Goal: Task Accomplishment & Management: Manage account settings

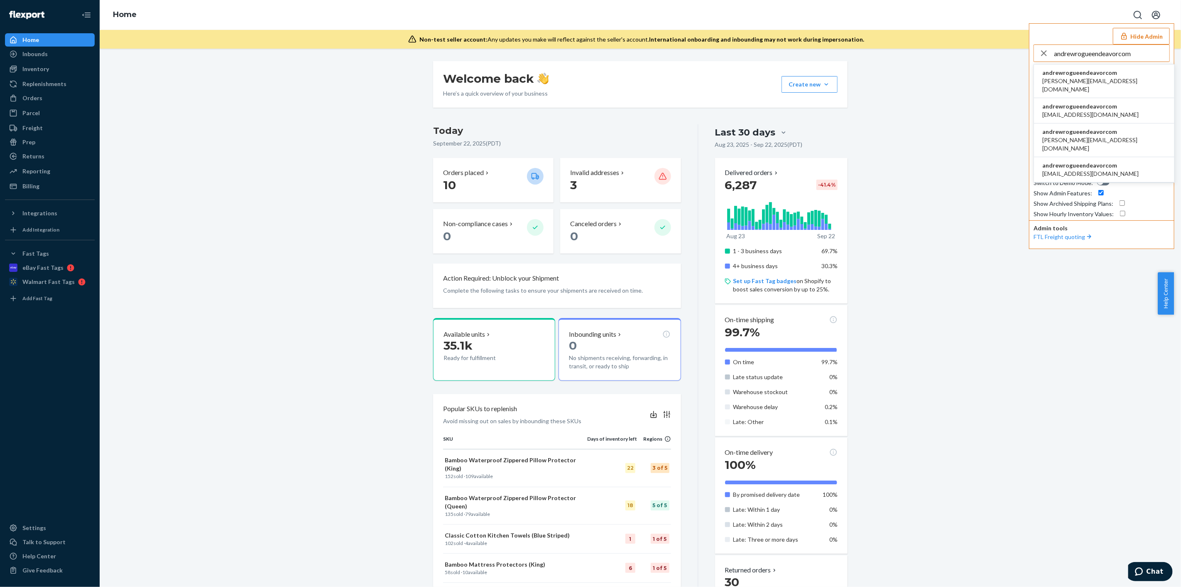
type input "andrewrogueendeavorcom"
click at [1098, 82] on span "[PERSON_NAME][EMAIL_ADDRESS][DOMAIN_NAME]" at bounding box center [1105, 85] width 124 height 17
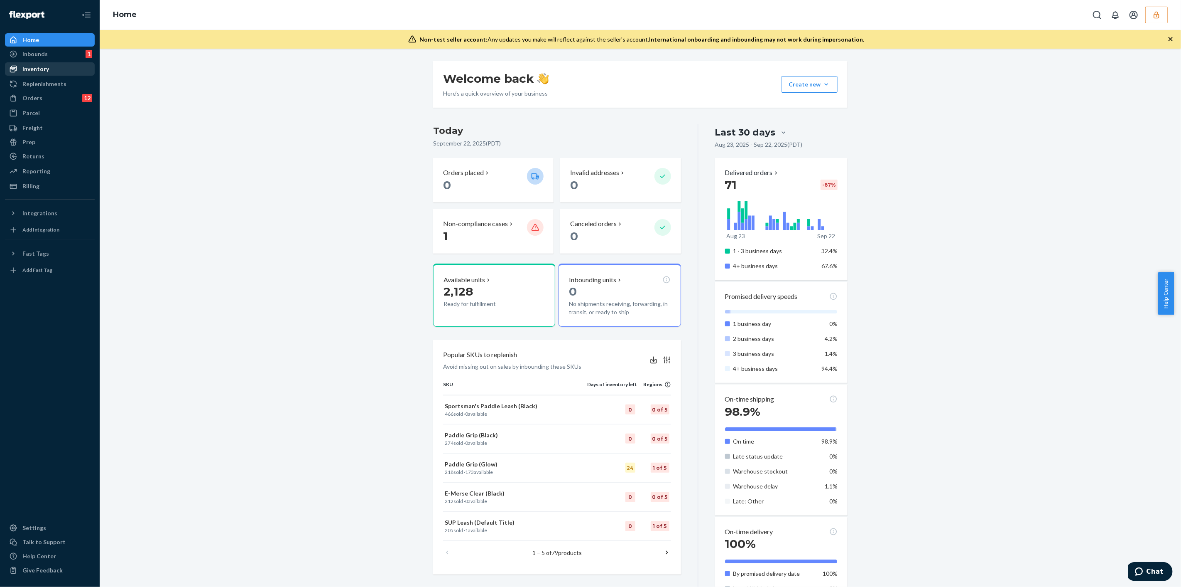
click at [67, 69] on div "Inventory" at bounding box center [50, 69] width 88 height 12
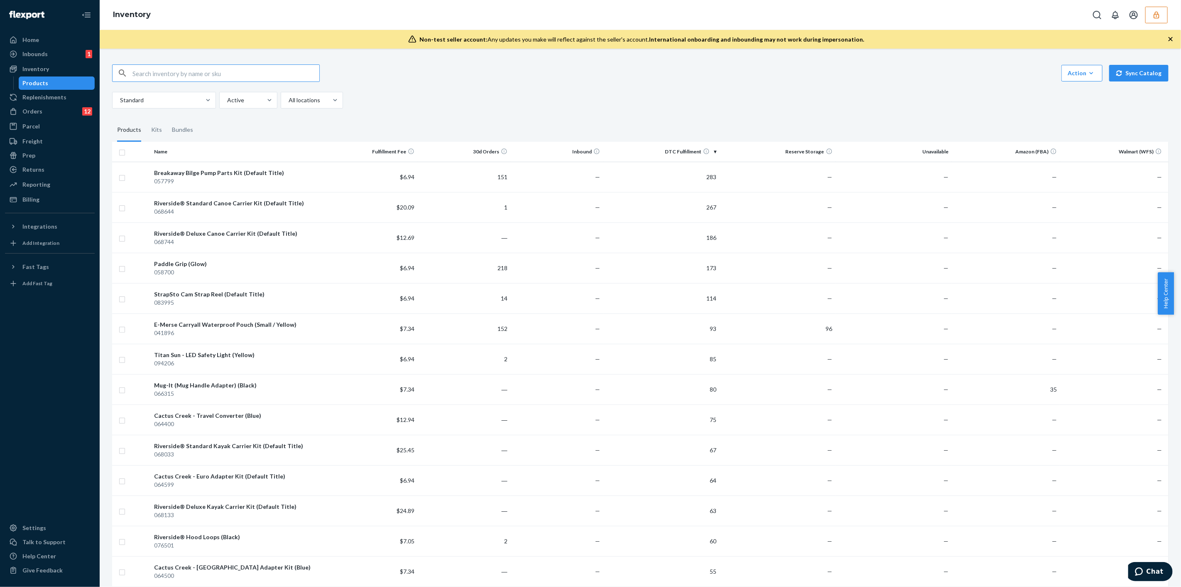
click at [258, 69] on input "text" at bounding box center [226, 73] width 187 height 17
click at [265, 69] on input "text" at bounding box center [226, 73] width 187 height 17
paste input "DWB2H8E3TEY"
type input "DWB2H8E3TEY"
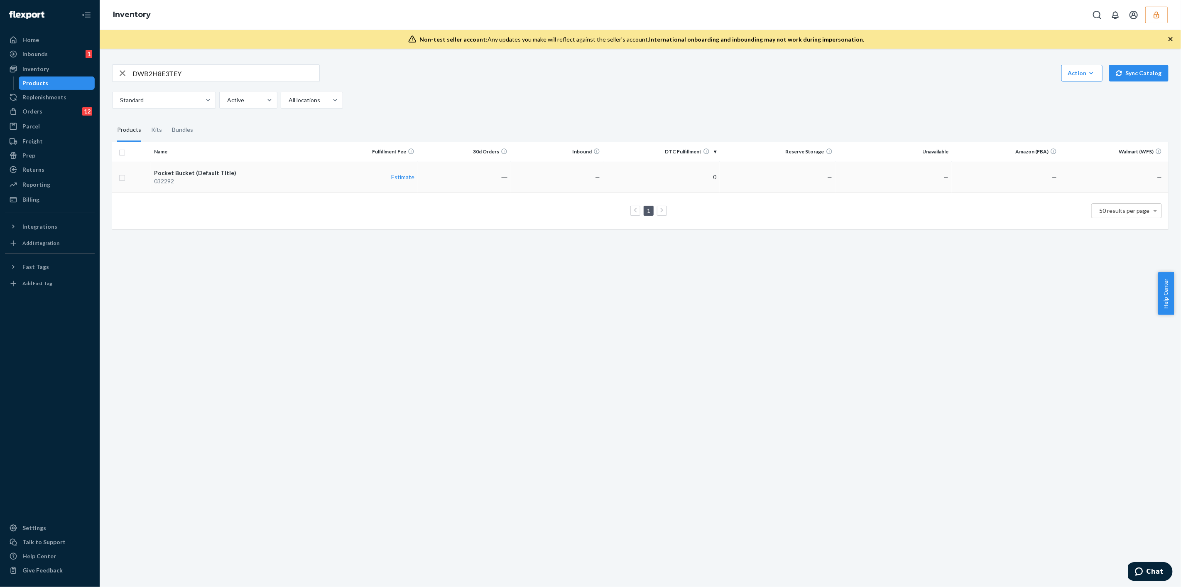
click at [280, 174] on div "Pocket Bucket (Default Title)" at bounding box center [237, 173] width 167 height 8
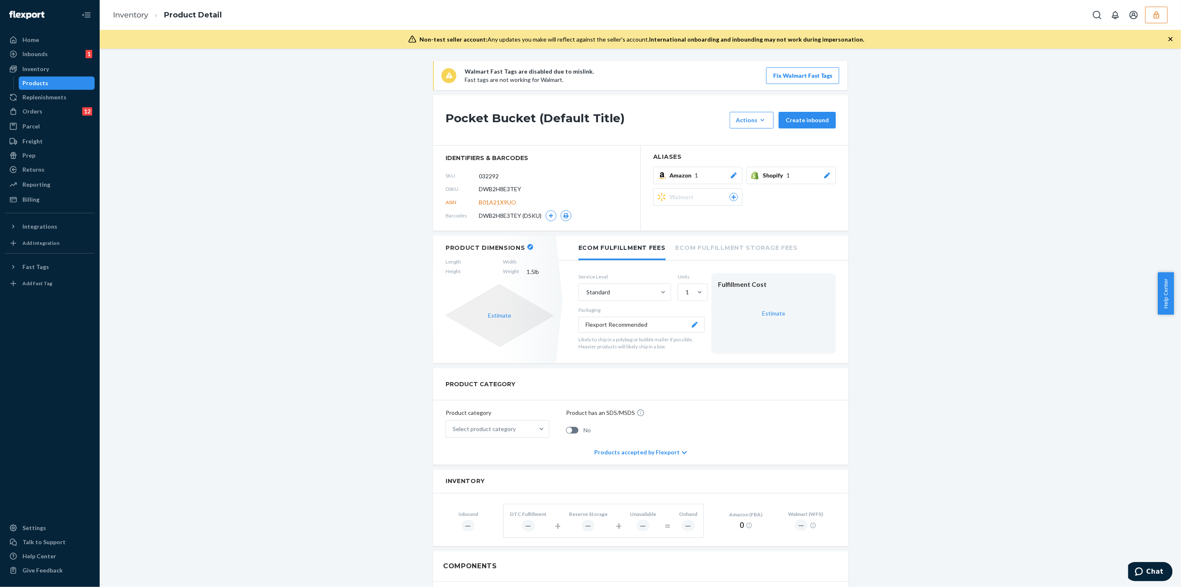
click at [553, 219] on div "DWB2H8E3TEY (DSKU)" at bounding box center [525, 215] width 93 height 11
click at [549, 216] on icon "button" at bounding box center [551, 215] width 5 height 5
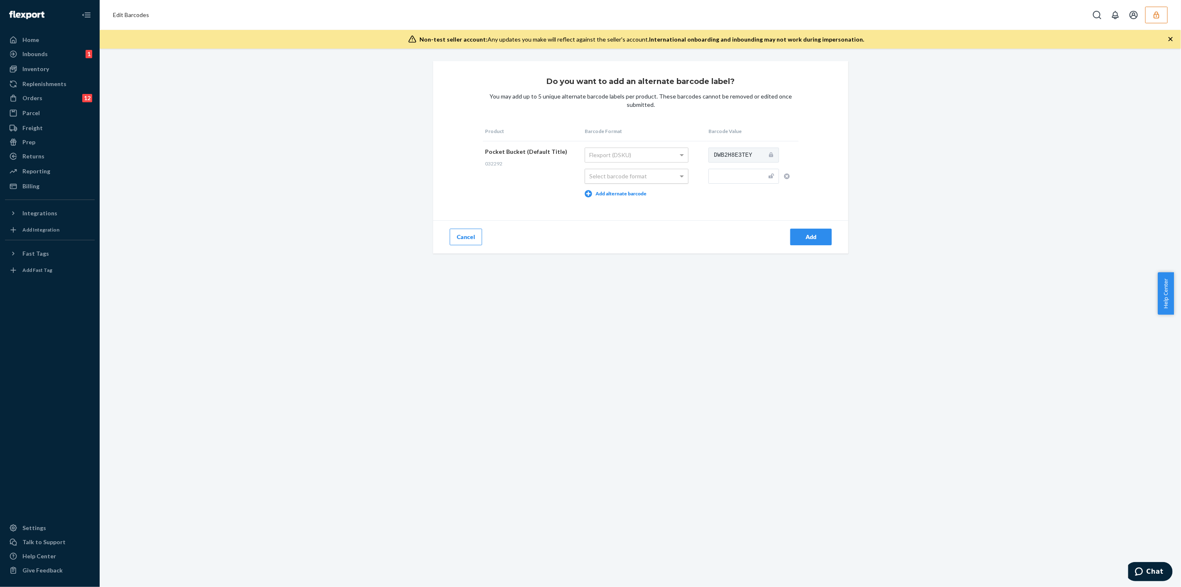
click at [660, 175] on div "Select barcode format" at bounding box center [636, 176] width 103 height 14
click at [730, 174] on input "text" at bounding box center [744, 176] width 71 height 15
paste input "780292322843"
type input "780292322843"
click at [784, 177] on icon "button" at bounding box center [787, 176] width 6 height 6
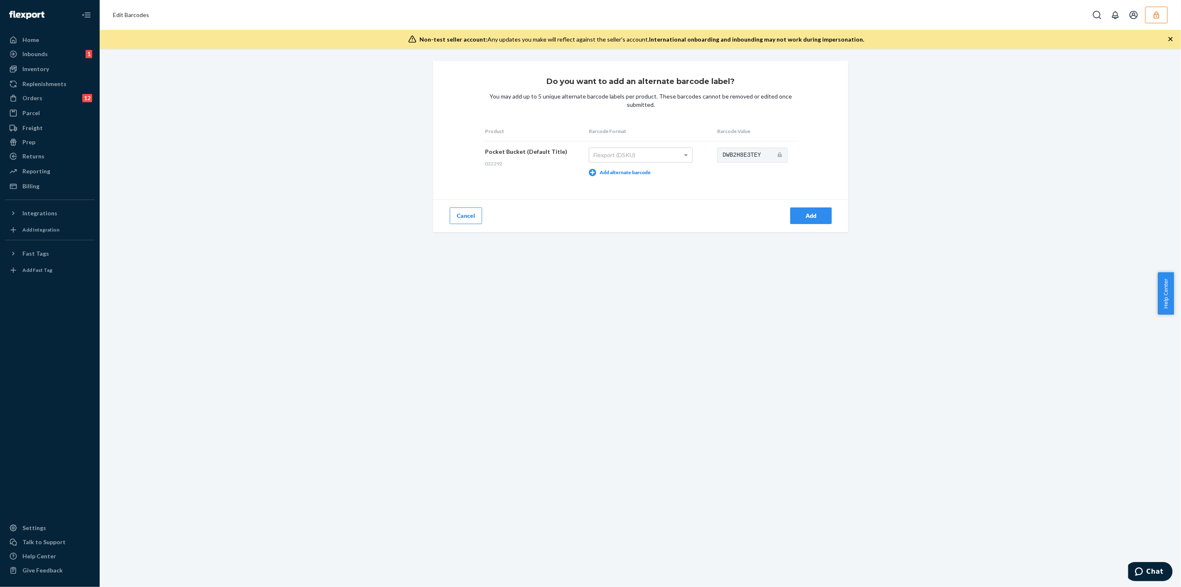
click at [1159, 16] on icon "button" at bounding box center [1157, 15] width 8 height 8
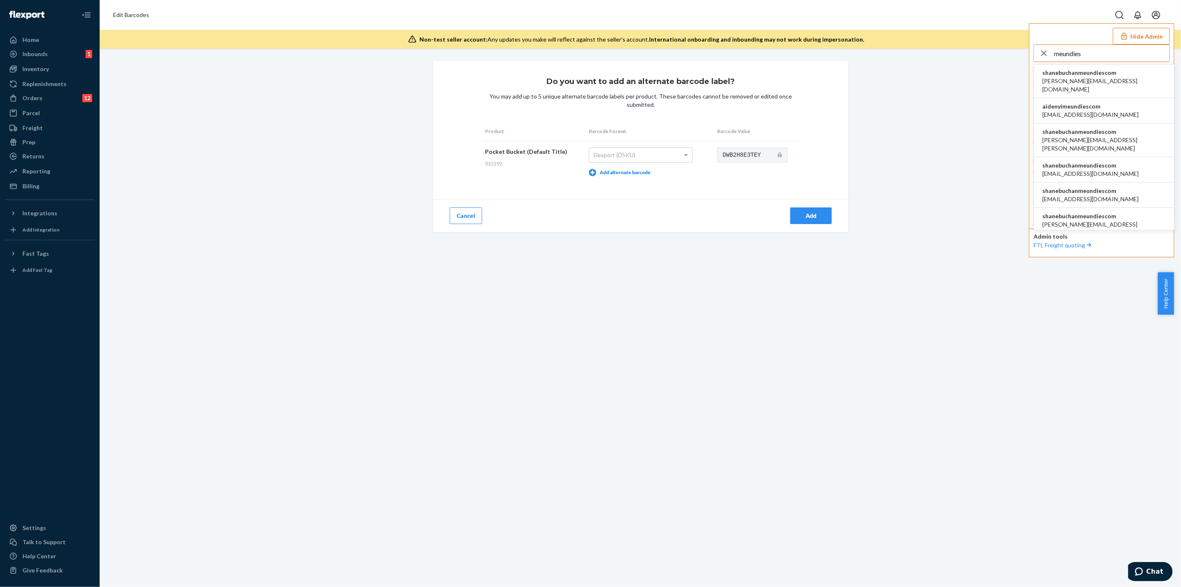
type input "meundies"
click at [1077, 78] on span "[PERSON_NAME][EMAIL_ADDRESS][DOMAIN_NAME]" at bounding box center [1105, 85] width 124 height 17
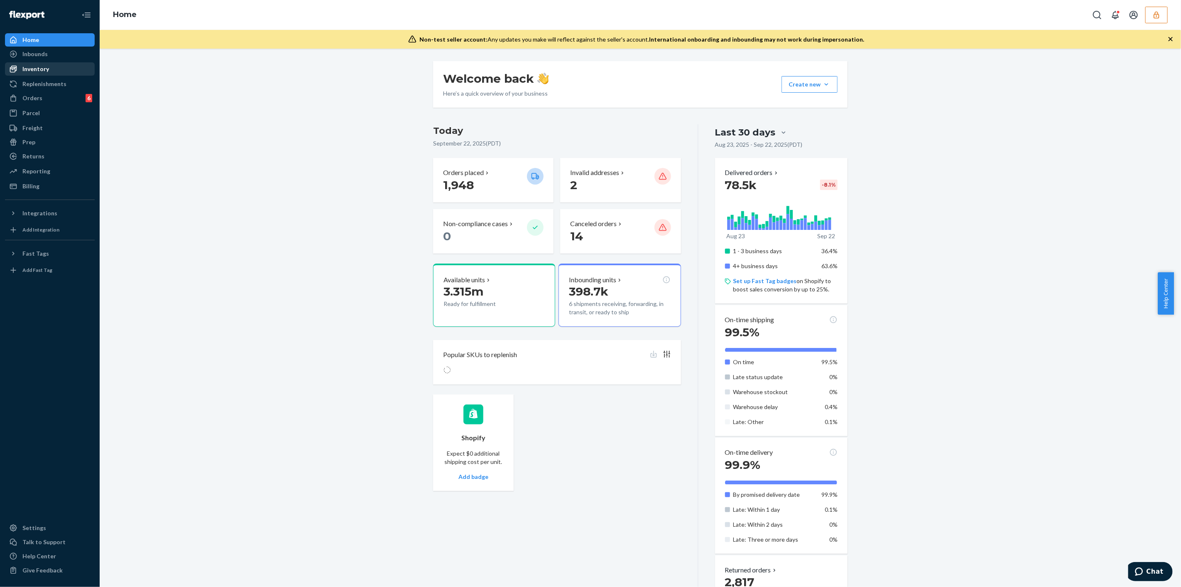
click at [37, 68] on div "Inventory" at bounding box center [35, 69] width 27 height 8
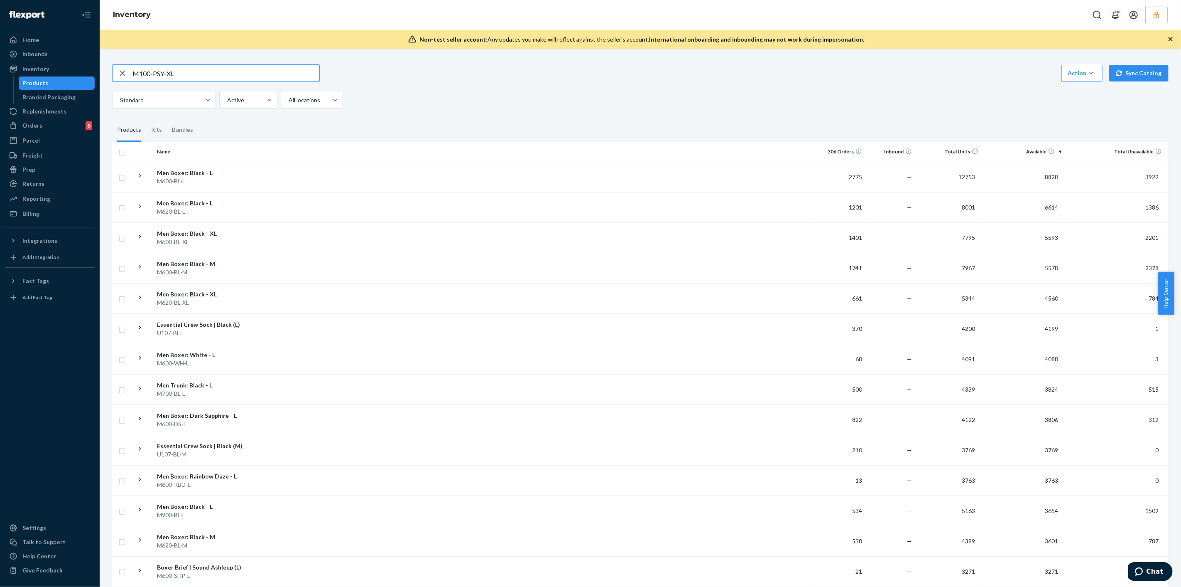
type input "M100-PSY-XL"
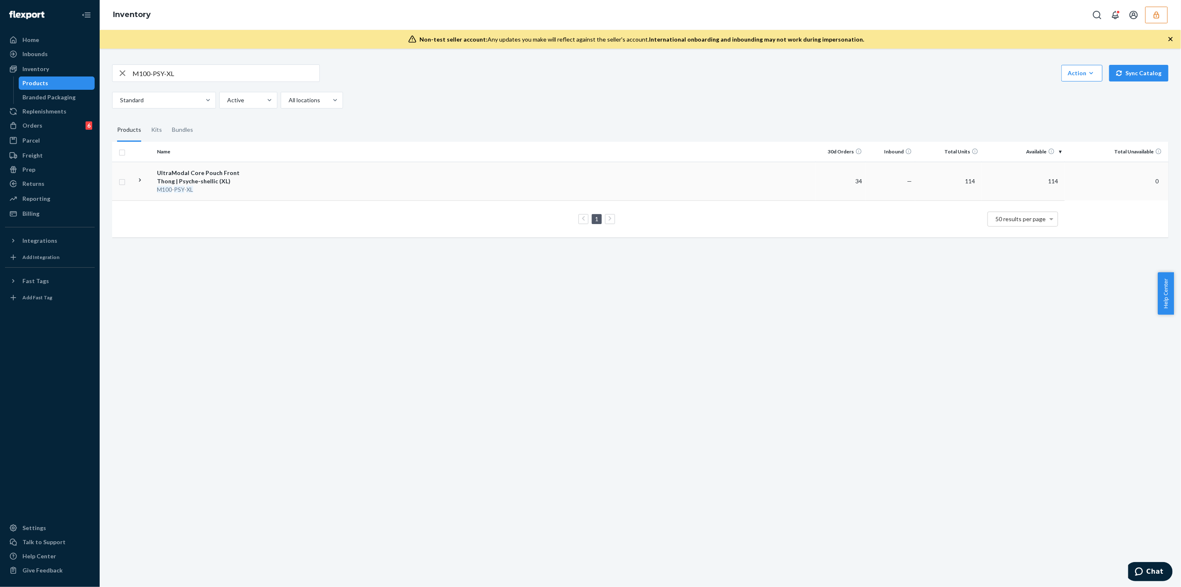
click at [506, 186] on td at bounding box center [531, 181] width 569 height 39
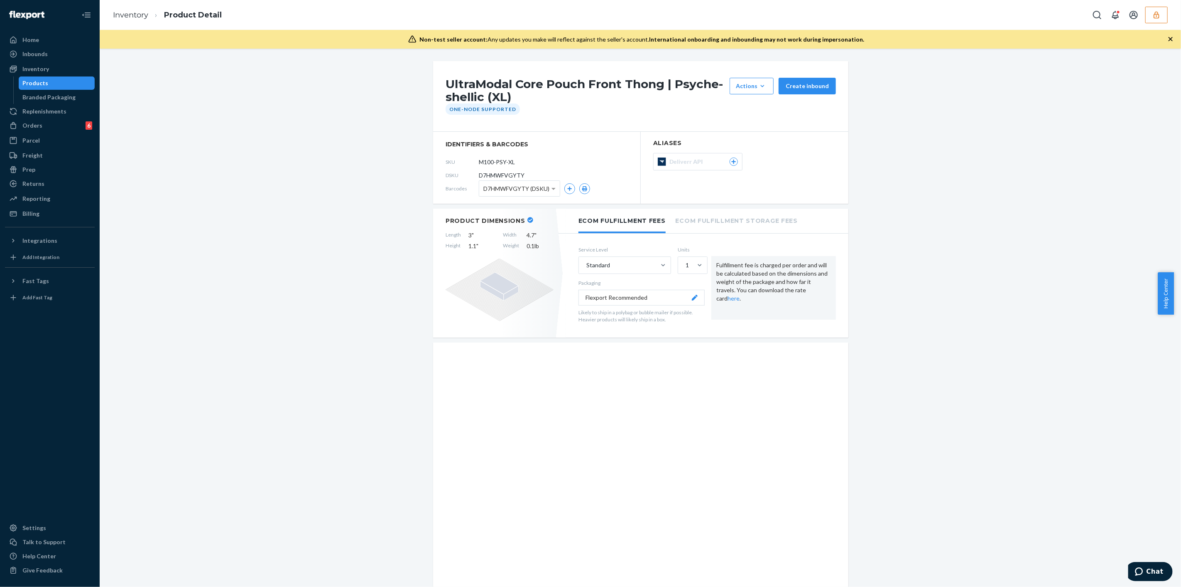
click at [511, 169] on div "DSKU D7HMWFVGYTY" at bounding box center [537, 175] width 182 height 13
click at [511, 169] on input "M100-PSY-XL" at bounding box center [516, 162] width 65 height 16
click at [507, 177] on span "D7HMWFVGYTY" at bounding box center [502, 175] width 46 height 8
copy span "D7HMWFVGYTY"
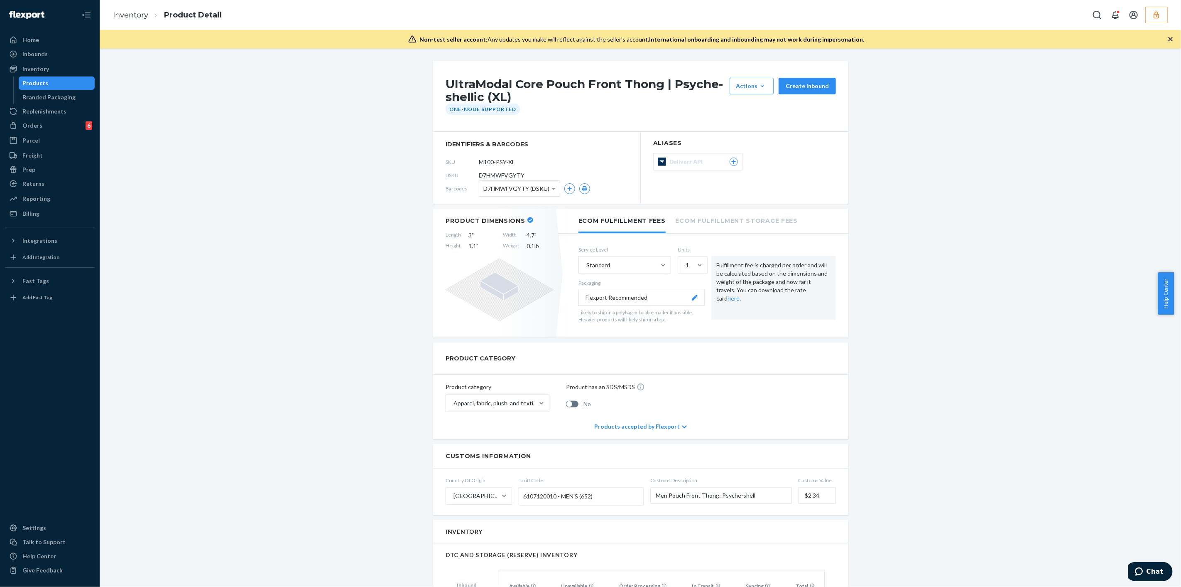
click at [1157, 23] on div "Inventory Product Detail" at bounding box center [641, 15] width 1082 height 30
click at [1147, 21] on button "button" at bounding box center [1157, 15] width 22 height 17
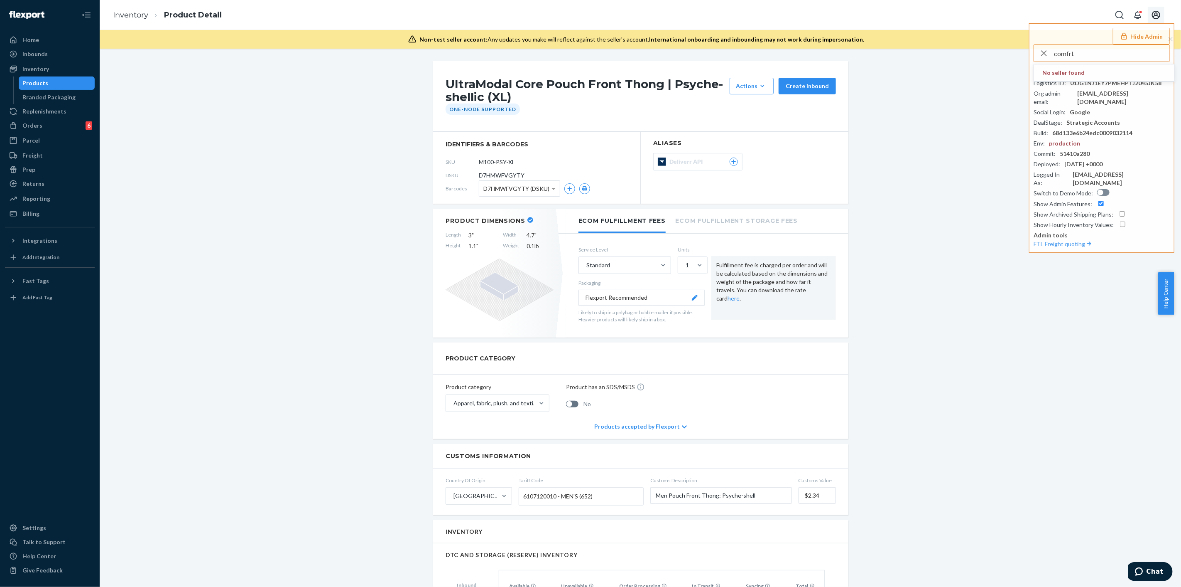
type input "comfrt"
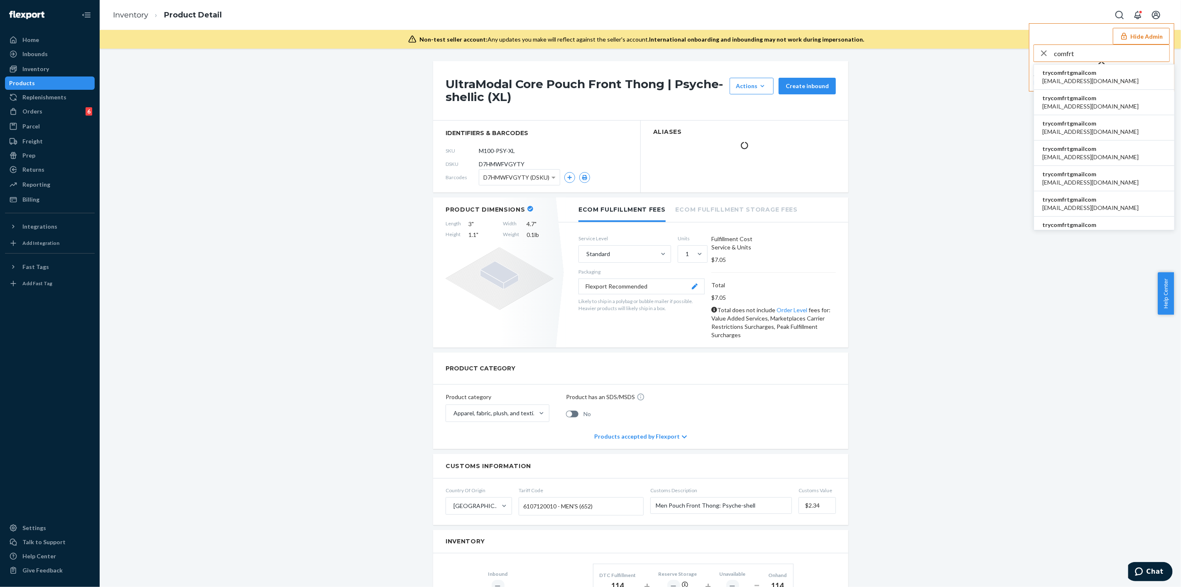
type input "comfrt"
click at [1069, 71] on span "trycomfrtgmailcom" at bounding box center [1091, 73] width 96 height 8
